Goal: Information Seeking & Learning: Compare options

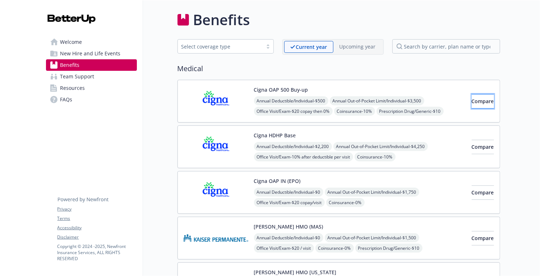
click at [472, 102] on span "Compare" at bounding box center [483, 101] width 22 height 7
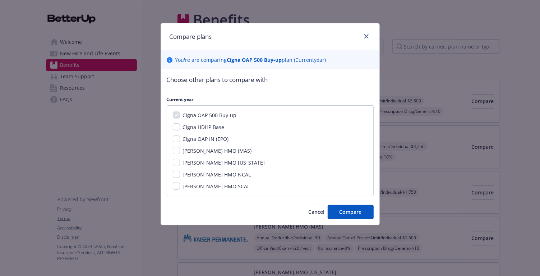
click at [207, 128] on span "Cigna HDHP Base" at bounding box center [204, 127] width 42 height 7
click at [180, 128] on input "Cigna HDHP Base" at bounding box center [176, 126] width 7 height 7
checkbox input "true"
click at [338, 212] on button "Compare" at bounding box center [351, 212] width 46 height 14
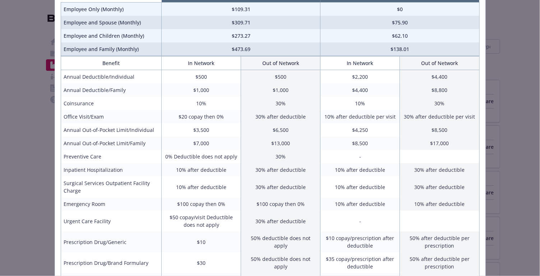
scroll to position [35, 0]
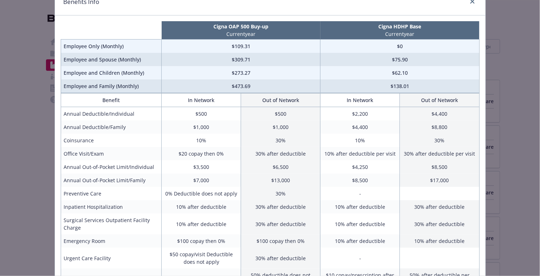
click at [192, 126] on td "$1,000" at bounding box center [201, 126] width 79 height 13
drag, startPoint x: 189, startPoint y: 126, endPoint x: 291, endPoint y: 130, distance: 101.8
click at [291, 130] on tr "Annual Deductible/Family $1,000 $1,000 $4,400 $8,800" at bounding box center [270, 126] width 419 height 13
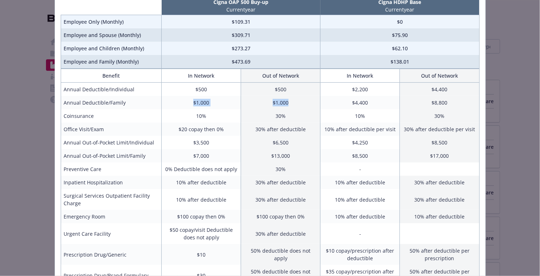
scroll to position [62, 0]
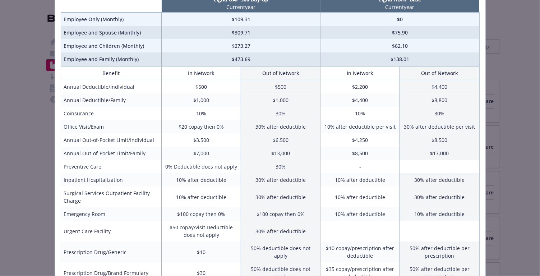
click at [189, 139] on td "$3,500" at bounding box center [201, 139] width 79 height 13
drag, startPoint x: 189, startPoint y: 150, endPoint x: 305, endPoint y: 159, distance: 116.4
click at [305, 159] on tr "Annual Out-of-Pocket Limit/Family $7,000 $13,000 $8,500 $17,000" at bounding box center [270, 153] width 419 height 13
drag, startPoint x: 234, startPoint y: 156, endPoint x: 211, endPoint y: 155, distance: 22.3
click at [227, 156] on td "$7,000" at bounding box center [201, 153] width 79 height 13
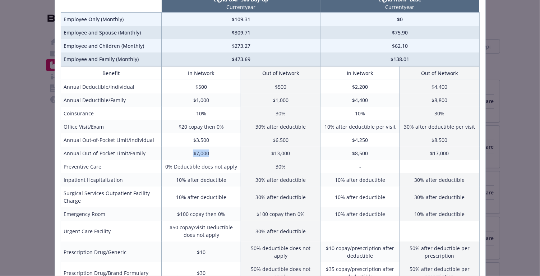
drag, startPoint x: 211, startPoint y: 155, endPoint x: 174, endPoint y: 154, distance: 37.4
click at [168, 153] on td "$7,000" at bounding box center [201, 153] width 79 height 13
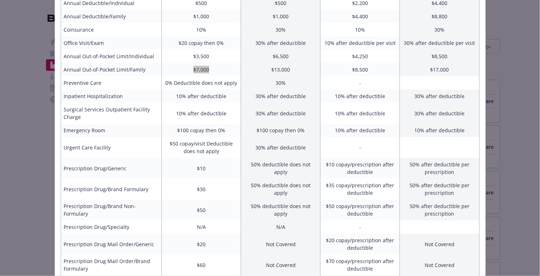
scroll to position [148, 0]
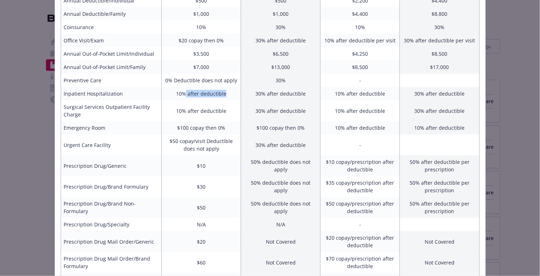
drag, startPoint x: 186, startPoint y: 94, endPoint x: 40, endPoint y: 90, distance: 146.4
click at [225, 96] on td "10% after deductible" at bounding box center [201, 93] width 79 height 13
drag, startPoint x: 187, startPoint y: 92, endPoint x: 203, endPoint y: 93, distance: 16.2
click at [203, 93] on td "10% after deductible" at bounding box center [201, 93] width 79 height 13
click at [184, 110] on td "10% after deductible" at bounding box center [201, 110] width 79 height 21
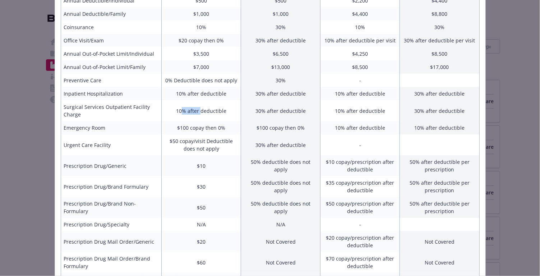
drag, startPoint x: 182, startPoint y: 110, endPoint x: 92, endPoint y: 103, distance: 90.2
click at [193, 111] on td "10% after deductible" at bounding box center [201, 110] width 79 height 21
click at [196, 124] on td "$100 copay then 0%" at bounding box center [201, 127] width 79 height 13
drag, startPoint x: 182, startPoint y: 127, endPoint x: 38, endPoint y: 91, distance: 148.2
click at [212, 128] on td "$100 copay then 0%" at bounding box center [201, 127] width 79 height 13
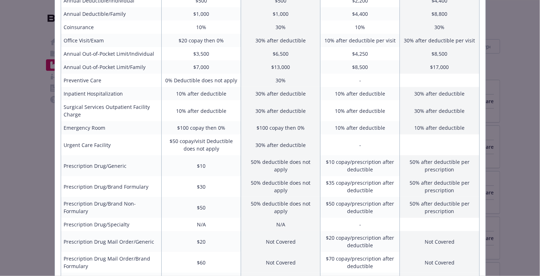
click at [198, 144] on td "$50 copay/visit Deductible does not apply" at bounding box center [201, 144] width 79 height 21
drag, startPoint x: 198, startPoint y: 144, endPoint x: 156, endPoint y: 139, distance: 42.0
click at [173, 141] on td "$50 copay/visit Deductible does not apply" at bounding box center [201, 144] width 79 height 21
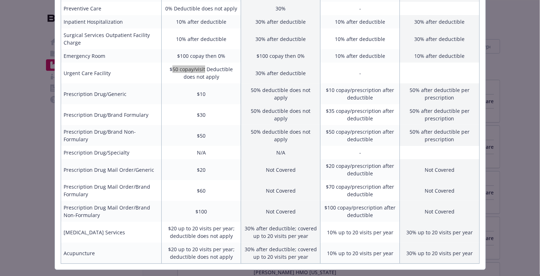
scroll to position [235, 0]
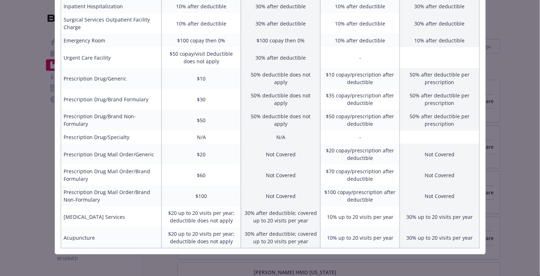
click at [195, 41] on td "$100 copay then 0%" at bounding box center [201, 40] width 79 height 13
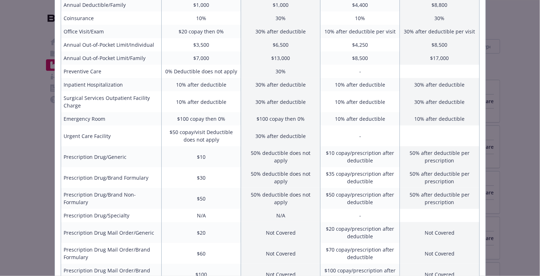
scroll to position [153, 0]
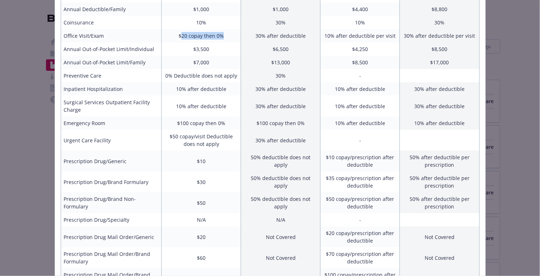
drag, startPoint x: 183, startPoint y: 36, endPoint x: 203, endPoint y: 54, distance: 26.0
click at [227, 36] on td "$20 copay then 0%" at bounding box center [201, 35] width 79 height 13
drag, startPoint x: 203, startPoint y: 38, endPoint x: 185, endPoint y: 36, distance: 17.4
click at [202, 38] on td "$20 copay then 0%" at bounding box center [201, 35] width 79 height 13
drag, startPoint x: 181, startPoint y: 36, endPoint x: 217, endPoint y: 60, distance: 43.7
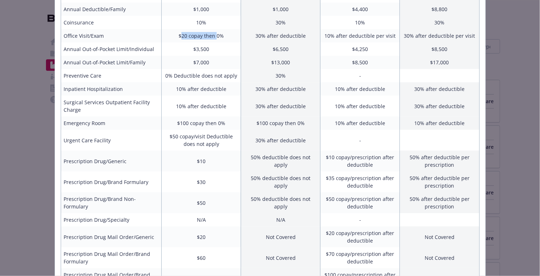
click at [216, 38] on td "$20 copay then 0%" at bounding box center [201, 35] width 79 height 13
click at [214, 69] on td "0% Deductible does not apply" at bounding box center [201, 75] width 79 height 13
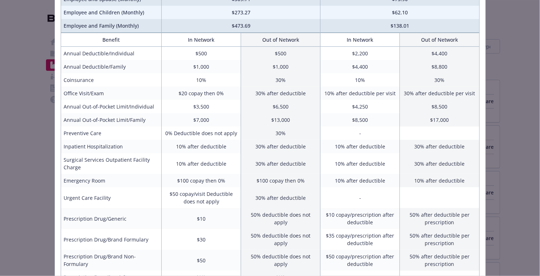
scroll to position [70, 0]
